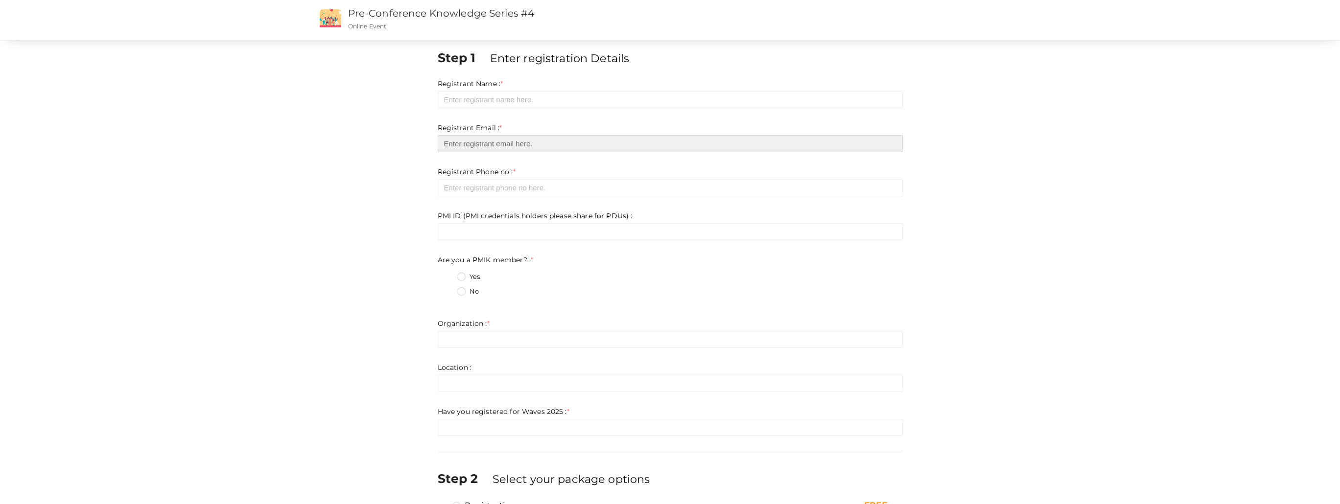
click at [570, 142] on input "email" at bounding box center [670, 143] width 465 height 17
type input "[EMAIL_ADDRESS][DOMAIN_NAME]"
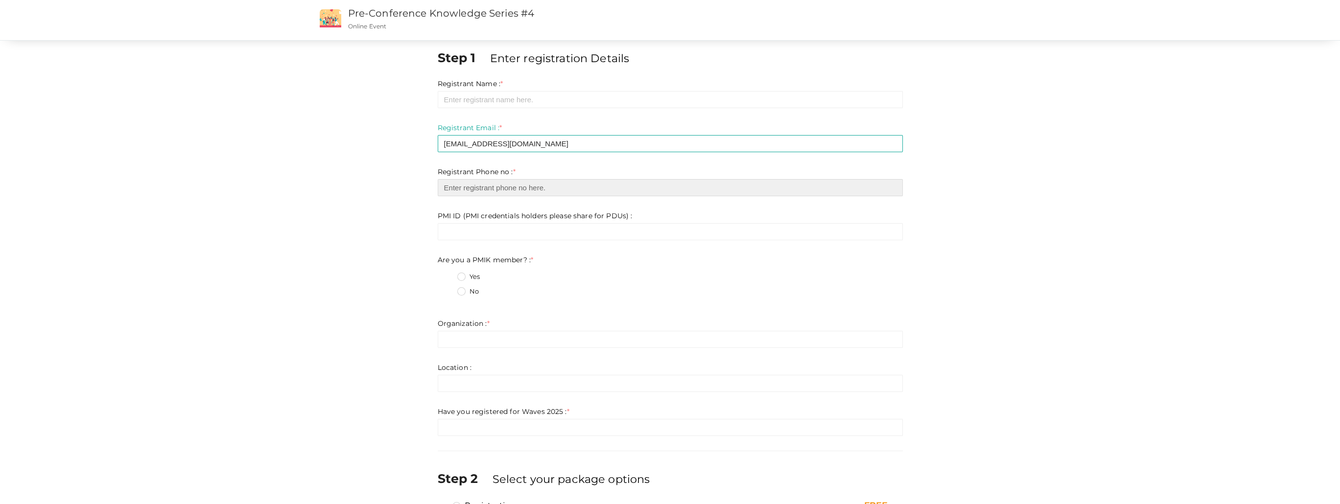
click at [558, 190] on input "number" at bounding box center [670, 187] width 465 height 17
type input "9495904368"
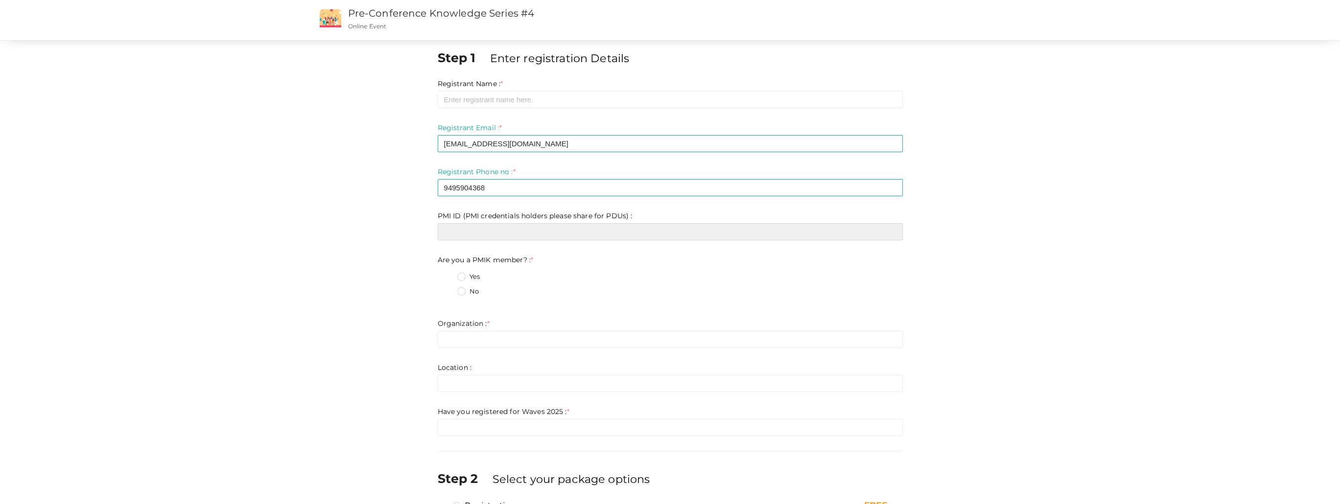
click at [513, 239] on input "text" at bounding box center [670, 231] width 465 height 17
type input "2608276"
click at [461, 278] on label "Yes" at bounding box center [468, 277] width 23 height 10
click at [447, 274] on member\?\+0 "Yes" at bounding box center [447, 274] width 0 height 0
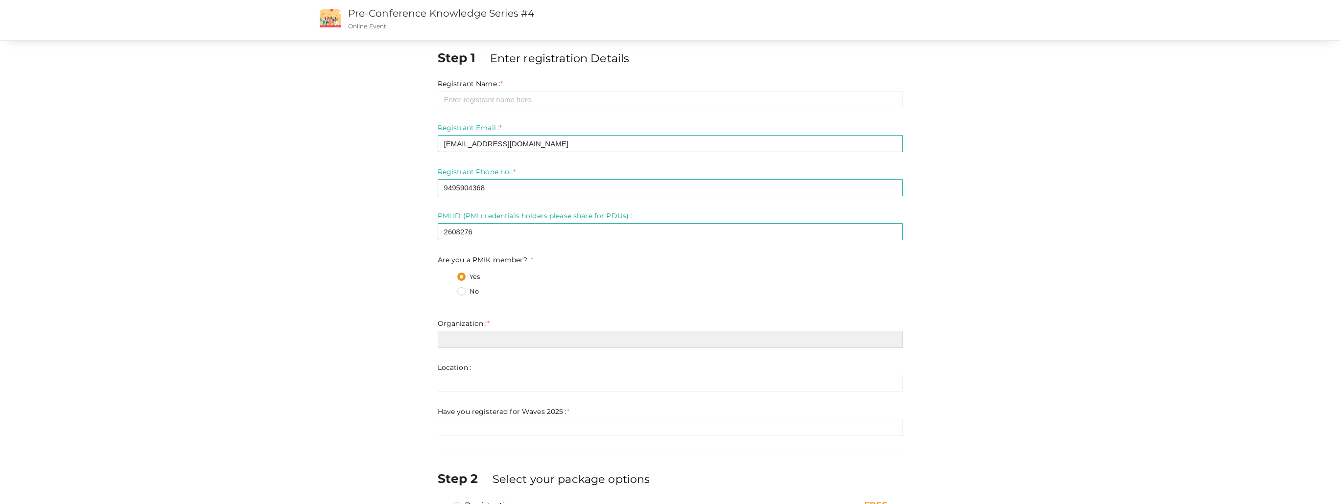
click at [493, 337] on input "text" at bounding box center [670, 339] width 465 height 17
type input "Overseas Buildings operations"
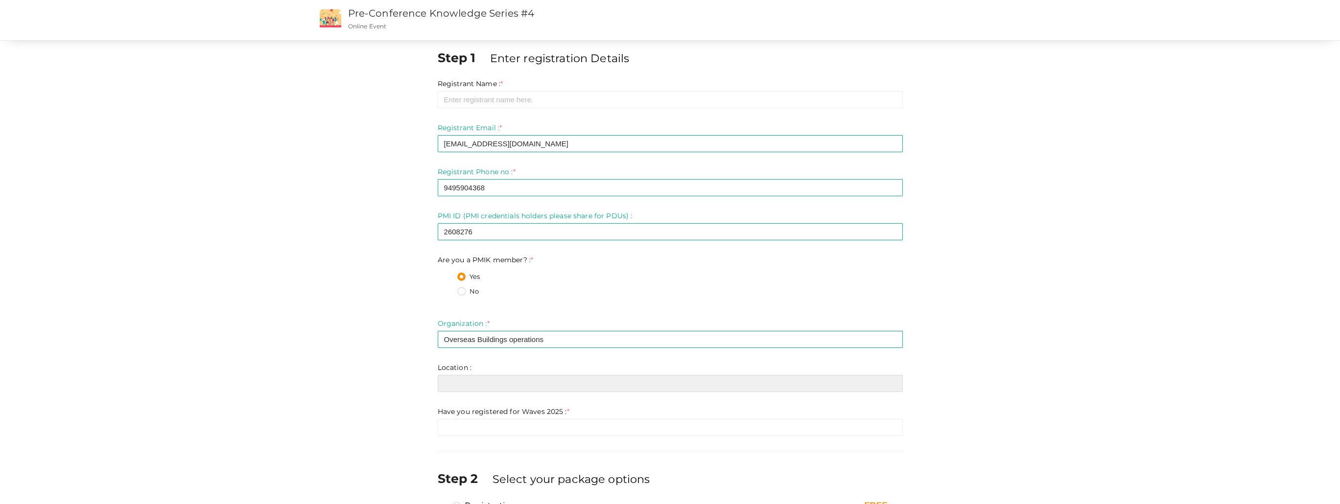
click at [493, 384] on input "text" at bounding box center [670, 383] width 465 height 17
type input "[GEOGRAPHIC_DATA]"
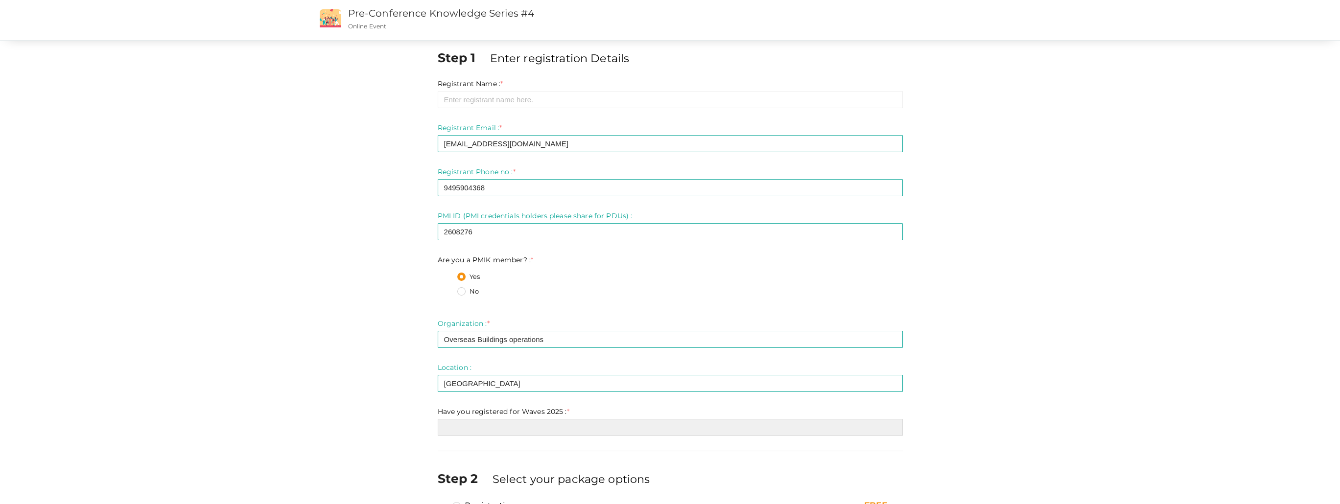
click at [506, 428] on input "text" at bounding box center [670, 427] width 465 height 17
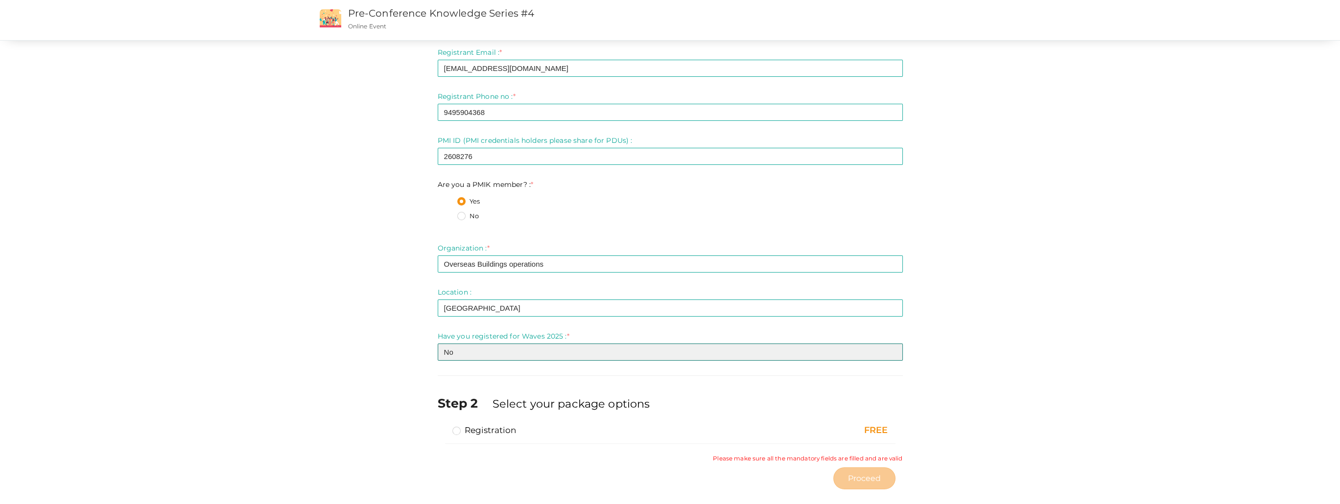
scroll to position [89, 0]
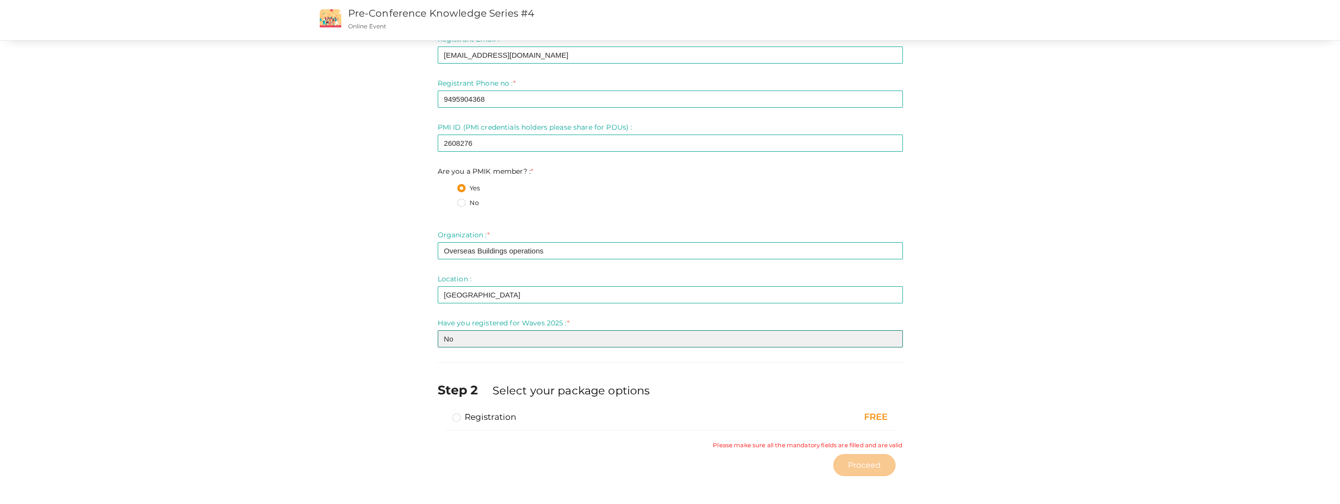
type input "No"
click at [455, 419] on label "Registration" at bounding box center [484, 417] width 64 height 12
click at [443, 413] on input "Registration" at bounding box center [443, 413] width 0 height 0
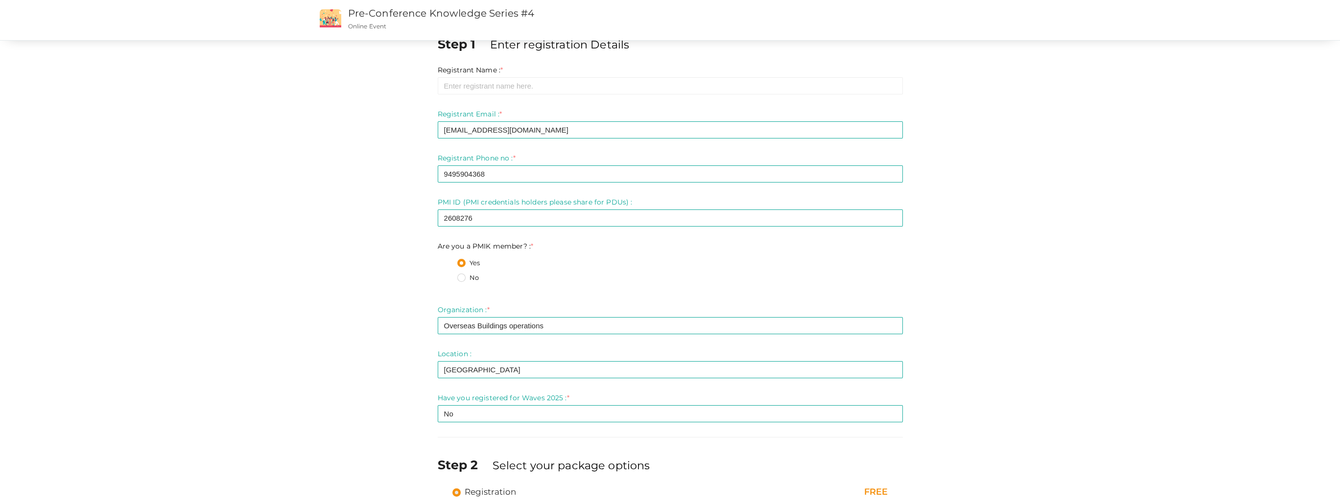
scroll to position [0, 0]
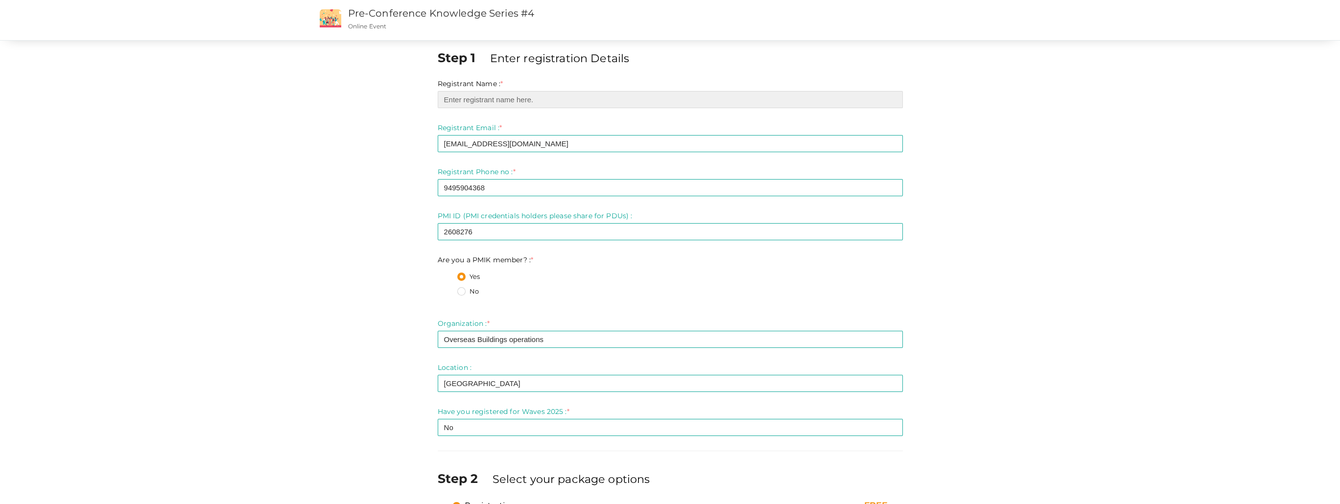
click at [521, 104] on input "text" at bounding box center [670, 99] width 465 height 17
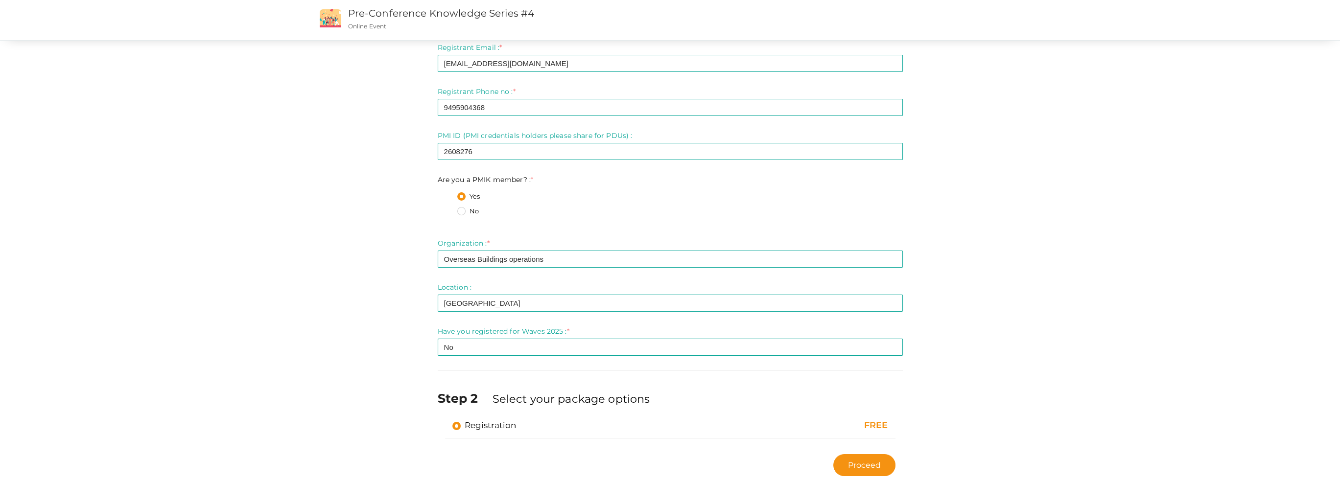
scroll to position [80, 0]
type input "[PERSON_NAME] CV"
click at [864, 465] on span "Proceed" at bounding box center [863, 465] width 33 height 11
